Goal: Task Accomplishment & Management: Use online tool/utility

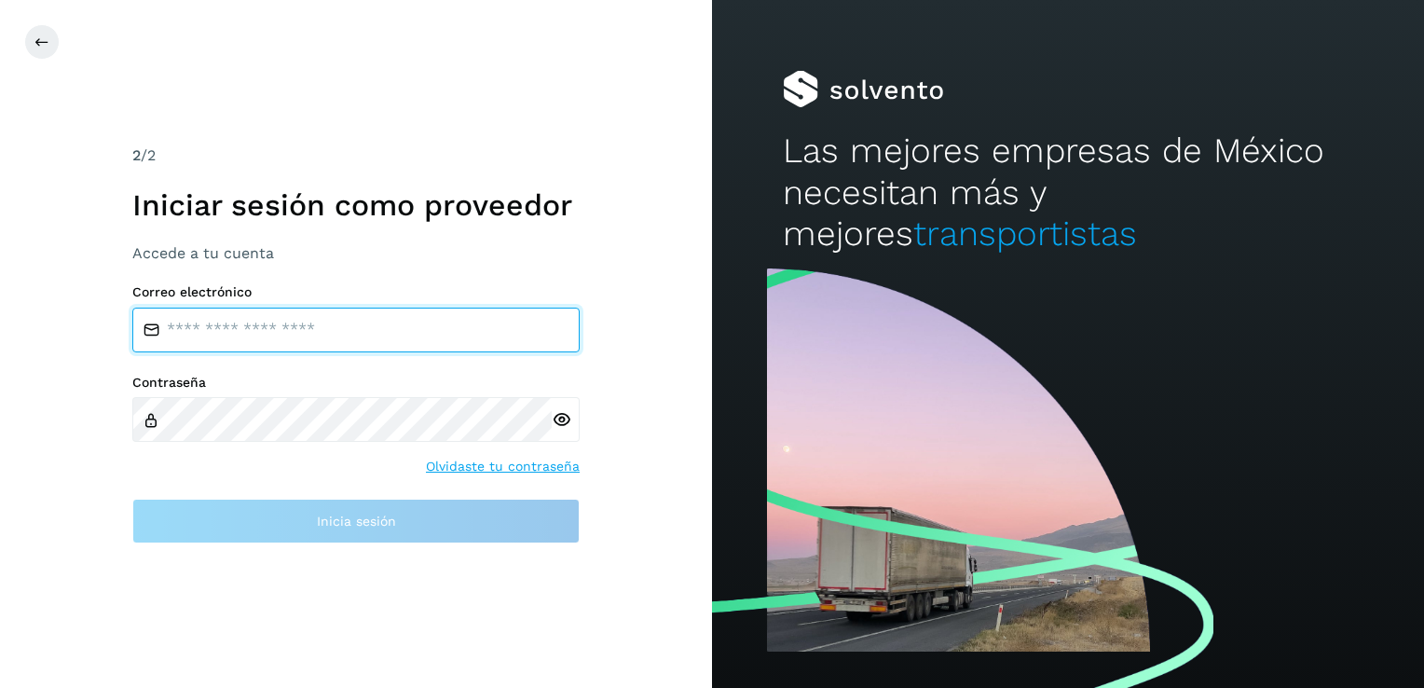
click at [287, 328] on input "email" at bounding box center [355, 329] width 447 height 45
click at [290, 328] on input "**********" at bounding box center [355, 329] width 447 height 45
type input "**********"
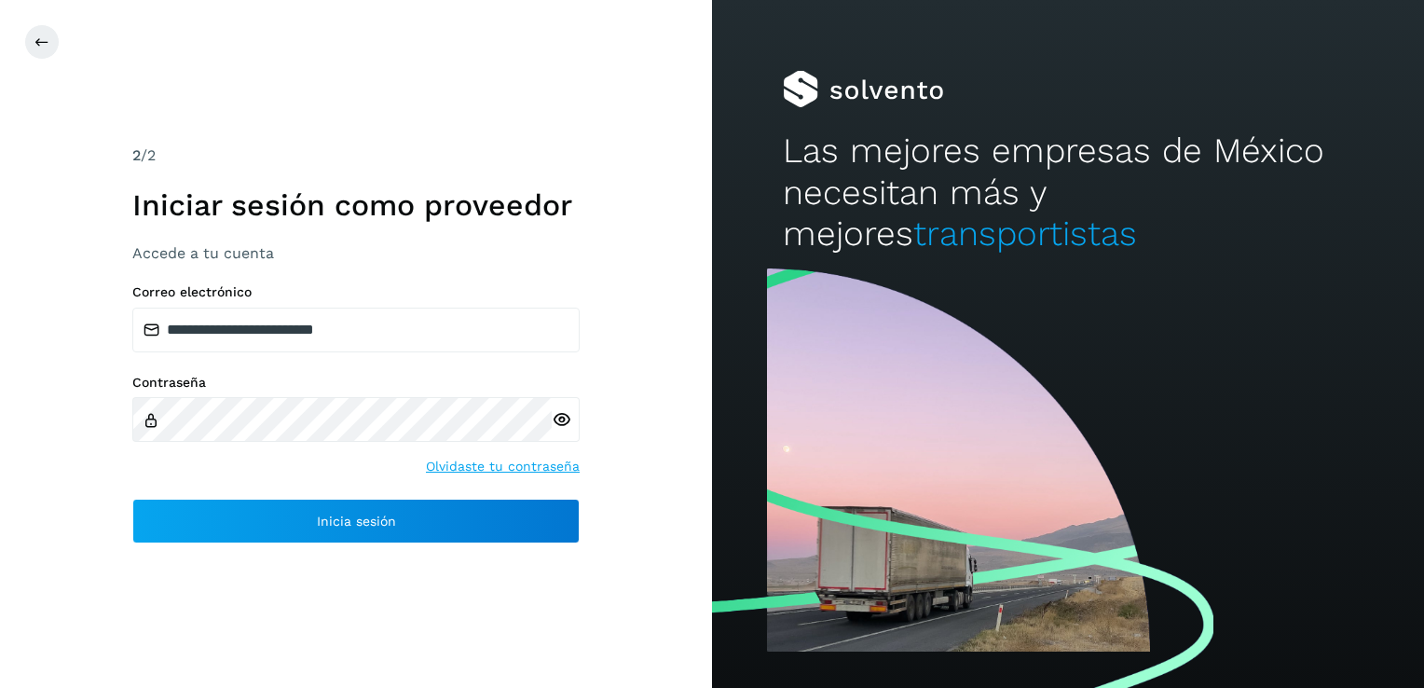
click at [557, 418] on icon at bounding box center [562, 420] width 20 height 20
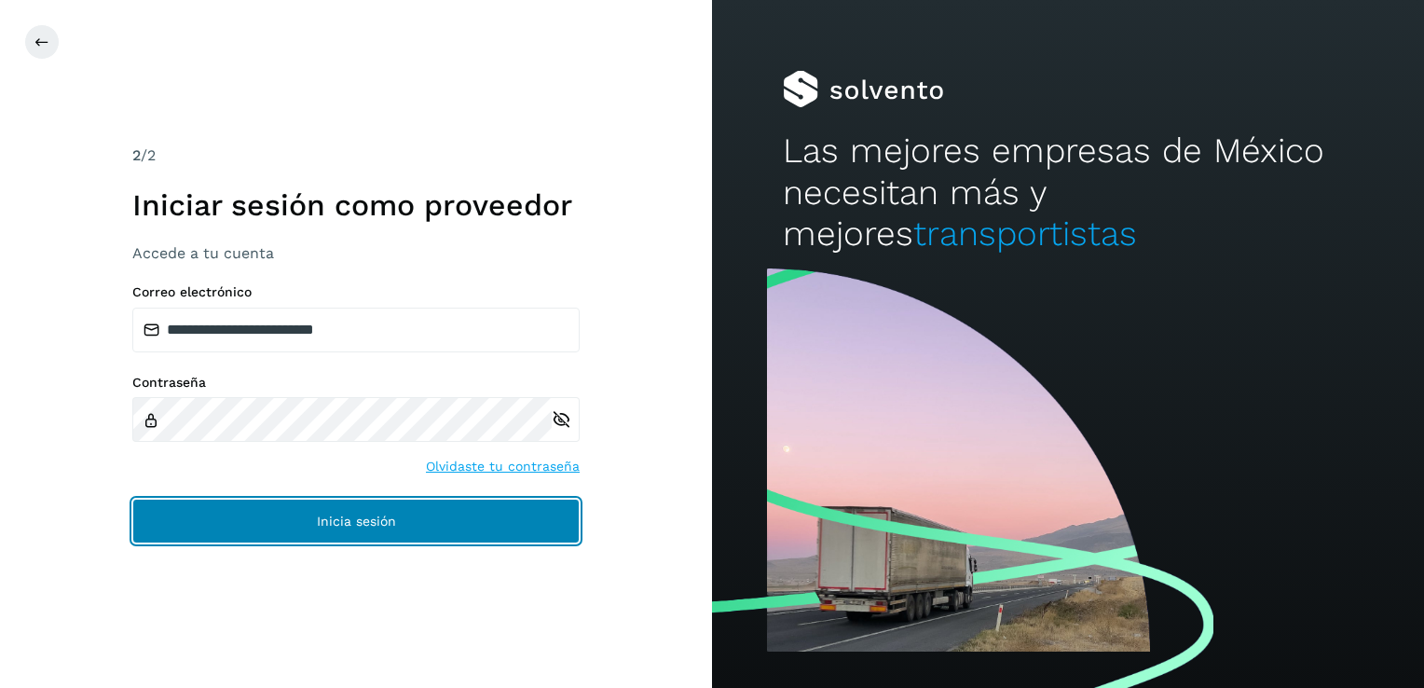
click at [378, 521] on span "Inicia sesión" at bounding box center [356, 520] width 79 height 13
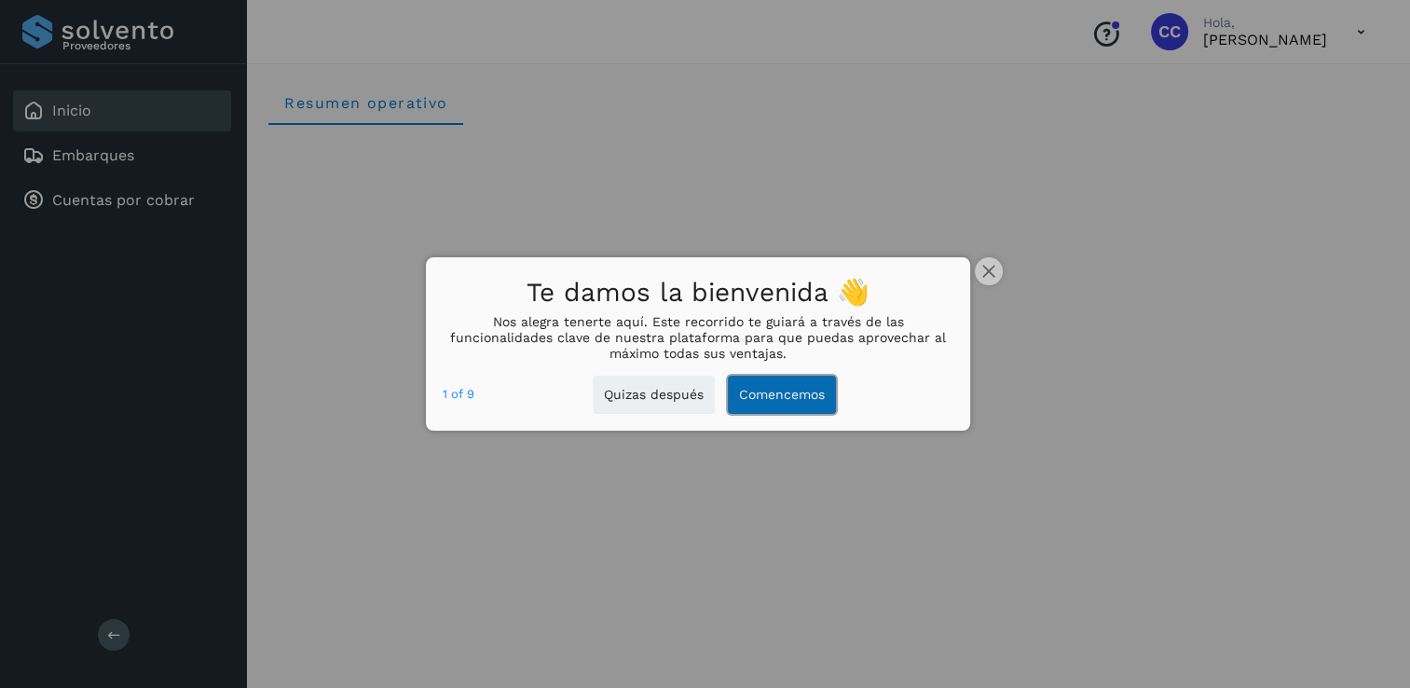
click at [792, 404] on button "Comencemos" at bounding box center [782, 394] width 108 height 38
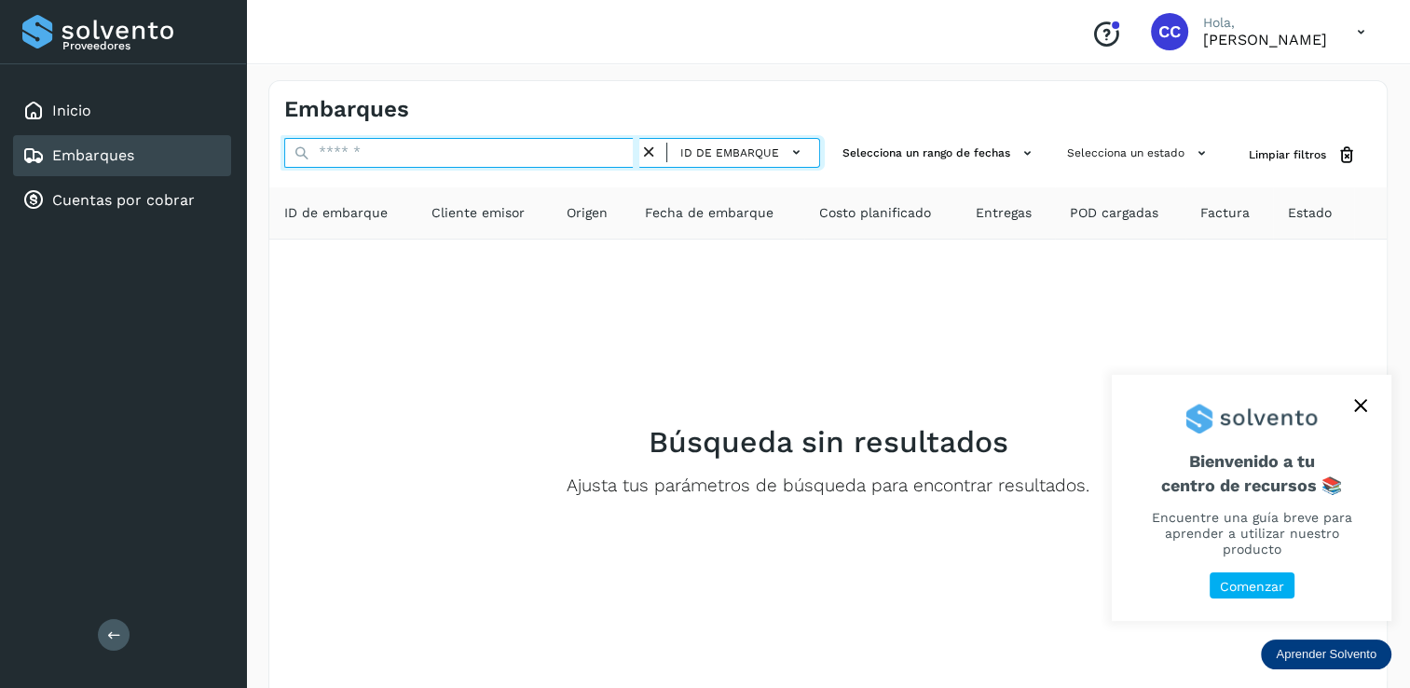
click at [638, 158] on input "text" at bounding box center [461, 153] width 355 height 30
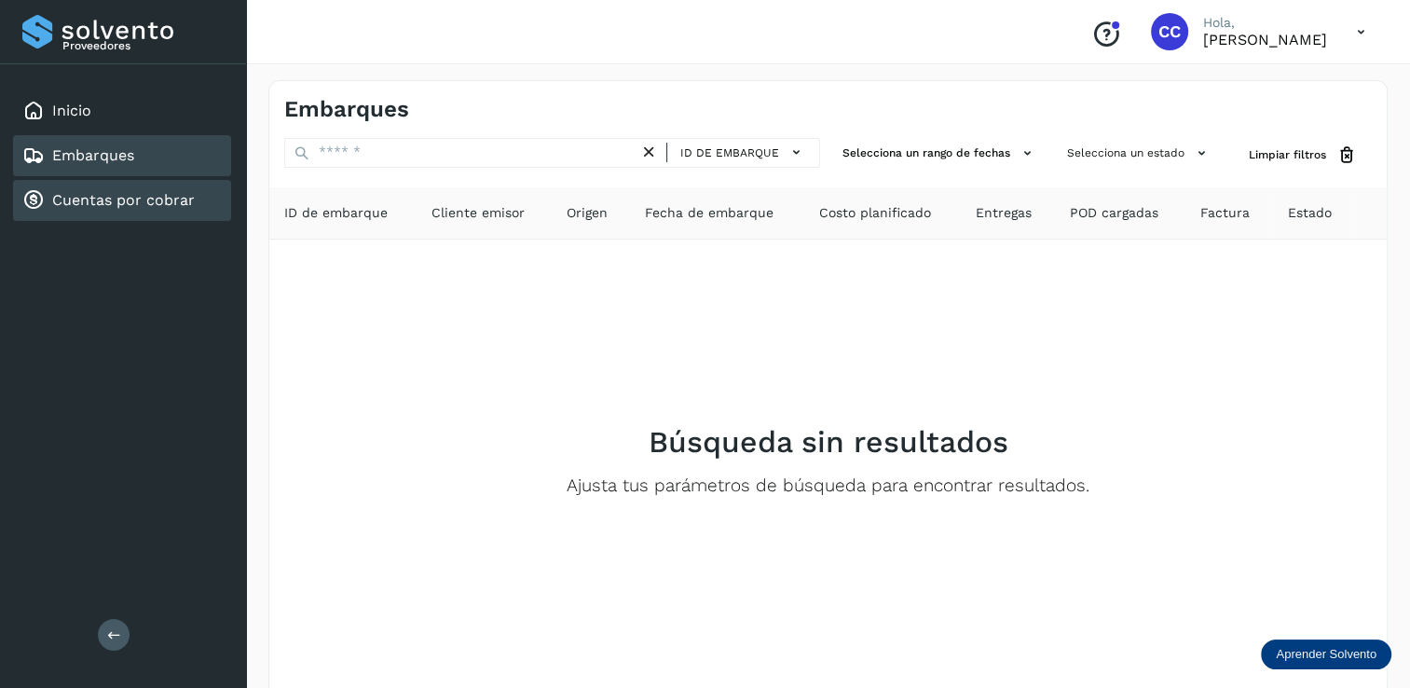
click at [127, 204] on link "Cuentas por cobrar" at bounding box center [123, 200] width 143 height 18
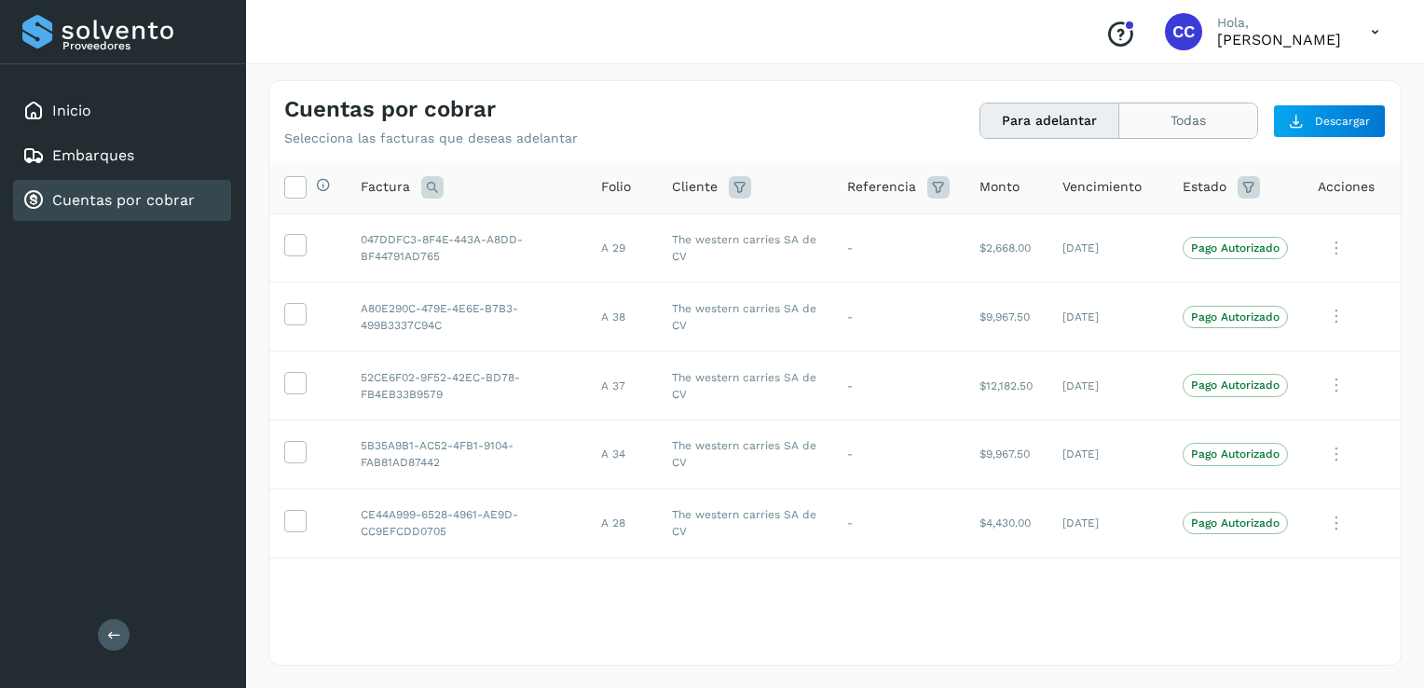
click at [1202, 125] on button "Todas" at bounding box center [1188, 120] width 138 height 34
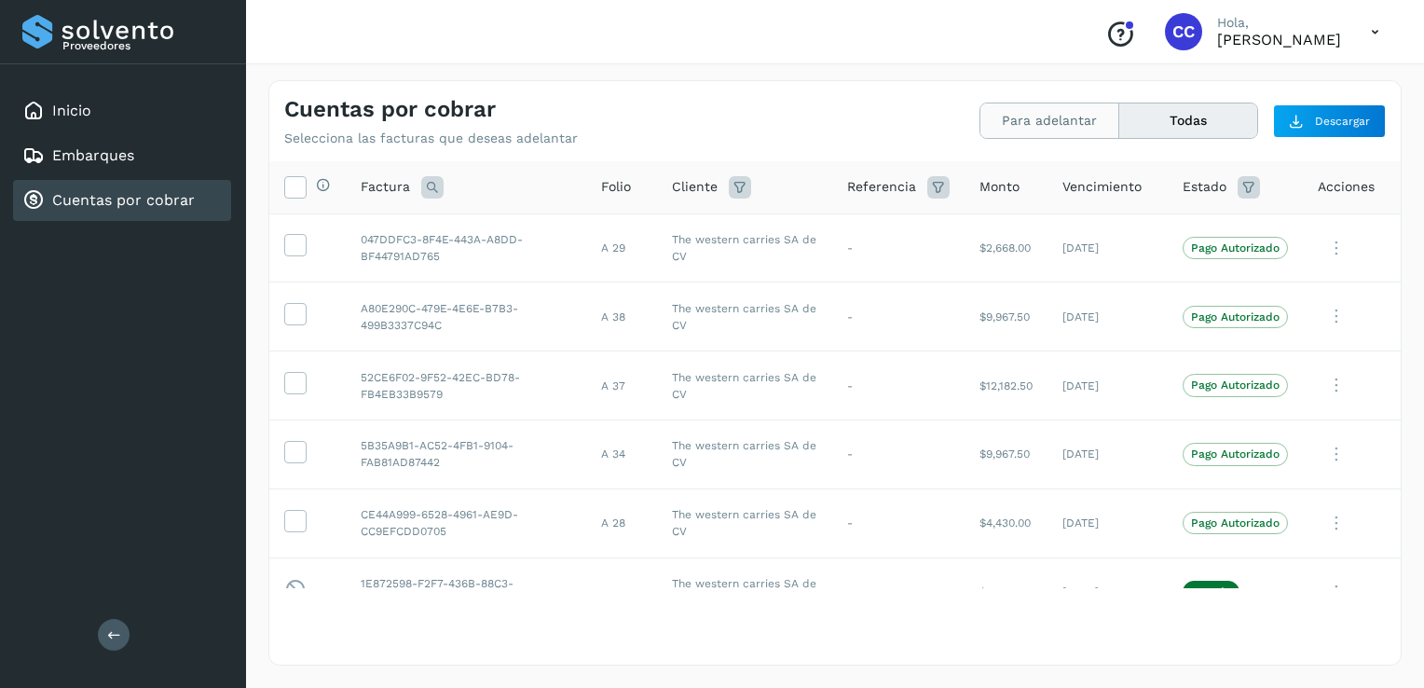
click at [1047, 127] on button "Para adelantar" at bounding box center [1049, 120] width 139 height 34
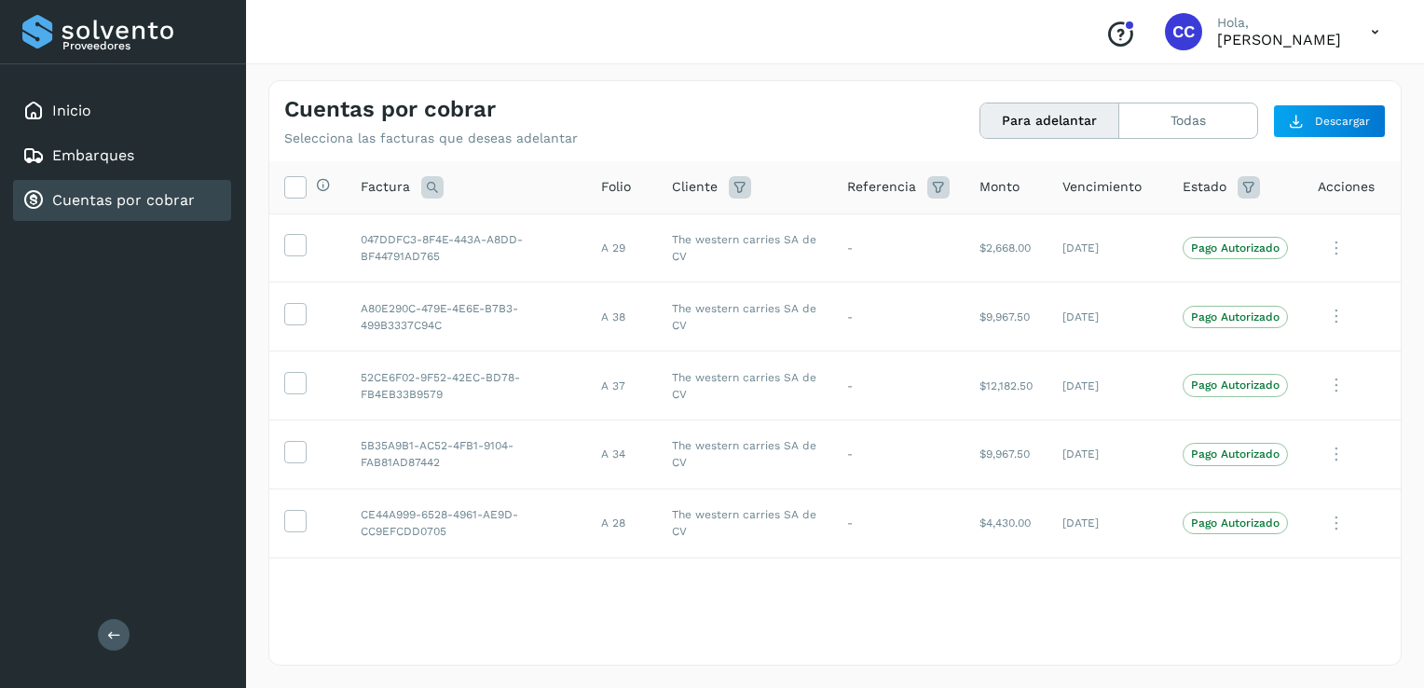
click at [1373, 24] on icon at bounding box center [1375, 32] width 38 height 38
click at [1373, 24] on div at bounding box center [712, 344] width 1424 height 688
click at [77, 117] on link "Inicio" at bounding box center [71, 111] width 39 height 18
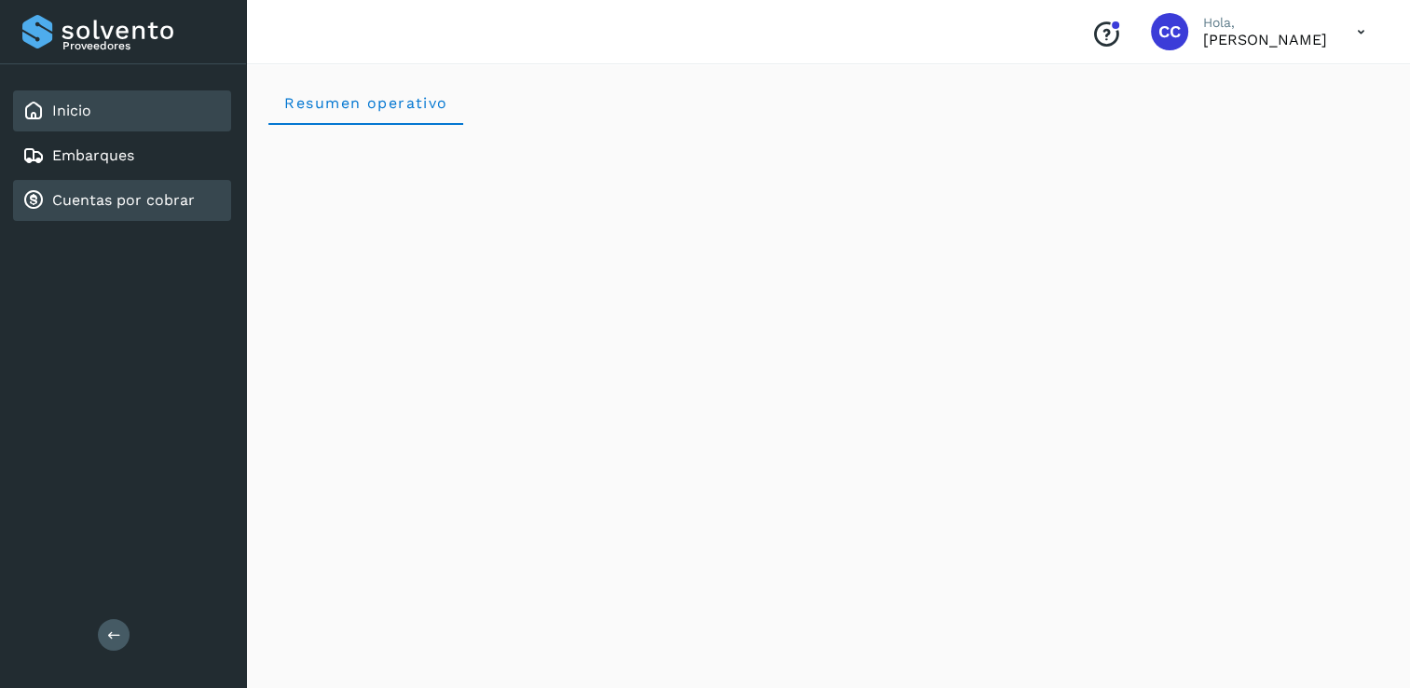
click at [105, 195] on link "Cuentas por cobrar" at bounding box center [123, 200] width 143 height 18
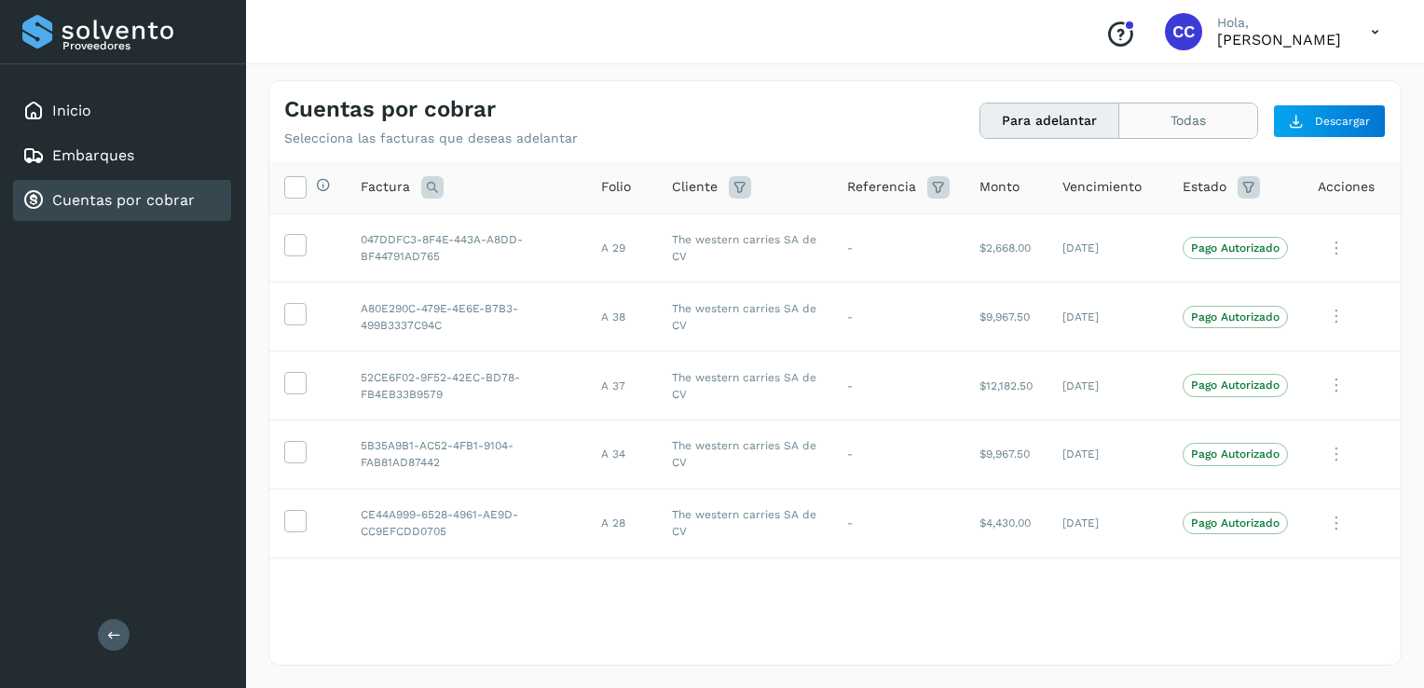
click at [1160, 117] on button "Todas" at bounding box center [1188, 120] width 138 height 34
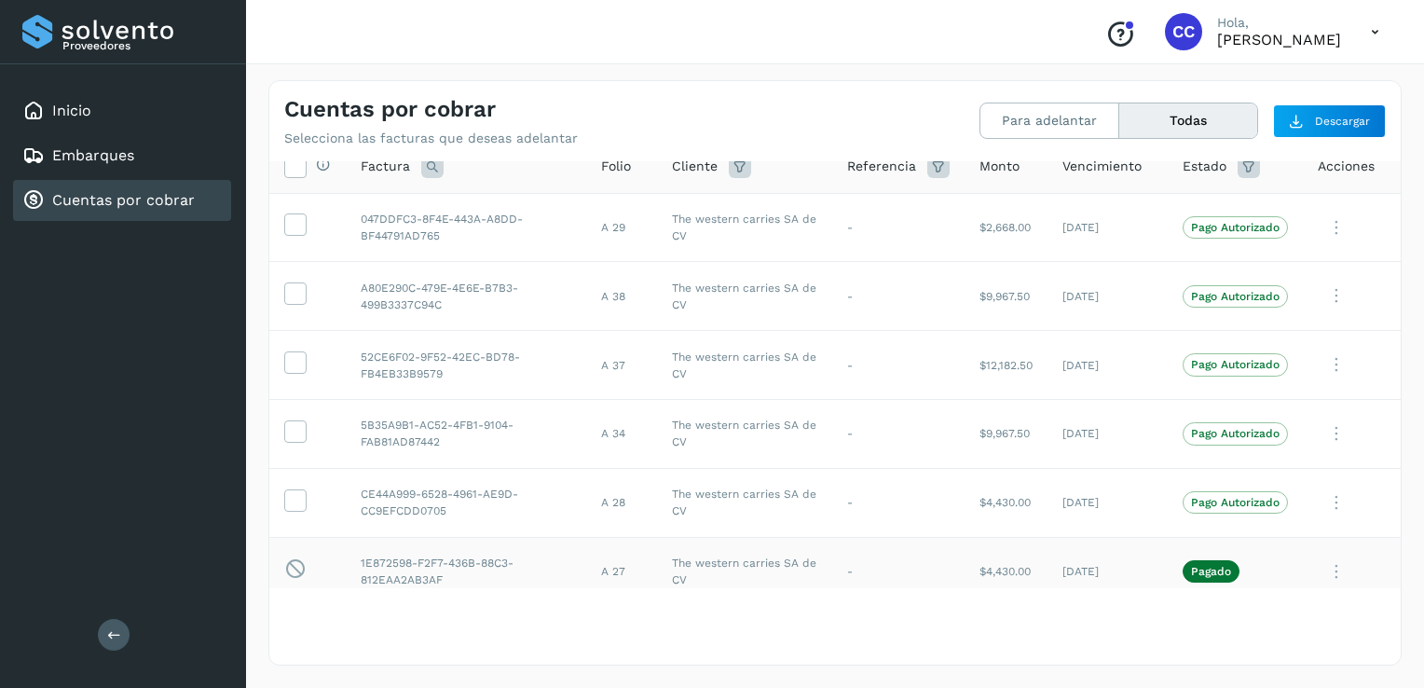
scroll to position [37, 0]
